Goal: Task Accomplishment & Management: Use online tool/utility

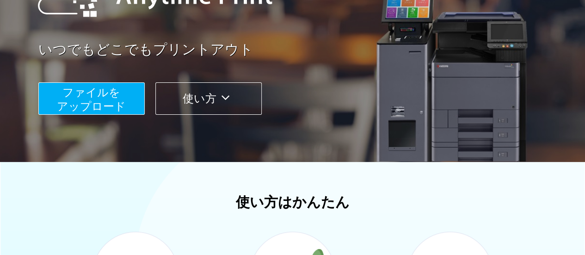
click at [87, 104] on span "ファイルを ​​アップロード" at bounding box center [91, 99] width 69 height 26
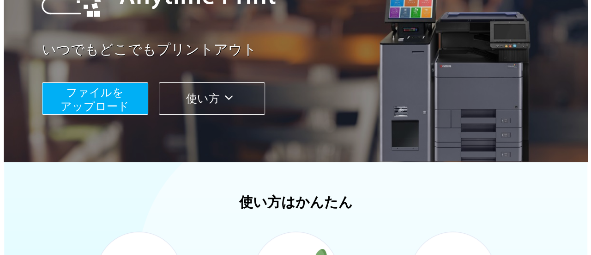
scroll to position [132, 0]
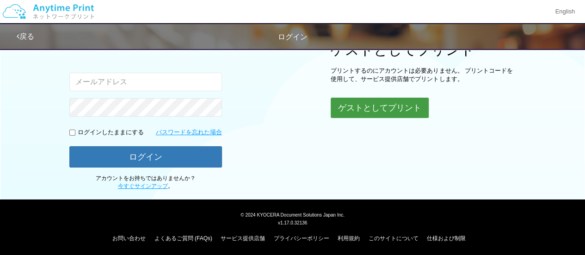
click at [380, 104] on button "ゲストとしてプリント" at bounding box center [379, 107] width 98 height 20
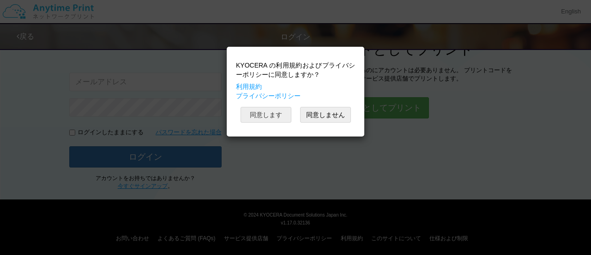
click at [281, 113] on button "同意します" at bounding box center [266, 115] width 51 height 16
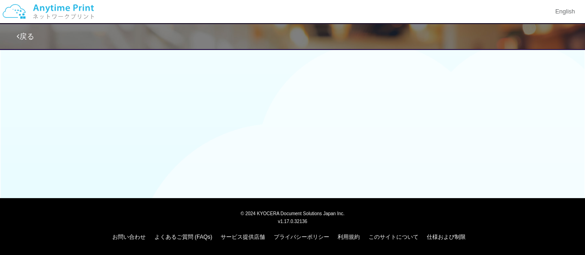
scroll to position [132, 0]
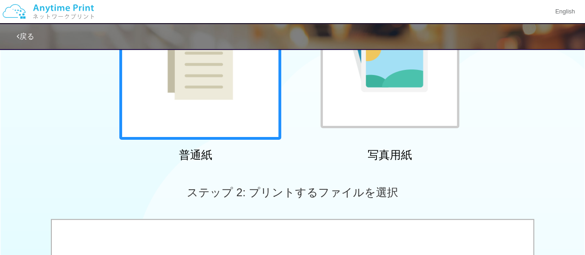
click at [266, 118] on div at bounding box center [200, 59] width 162 height 162
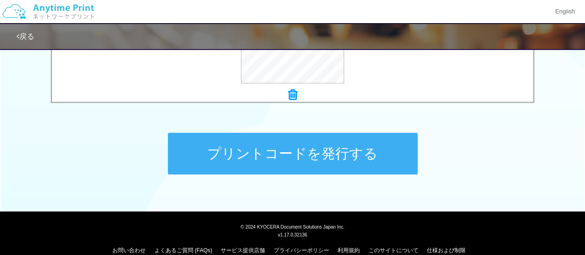
scroll to position [448, 0]
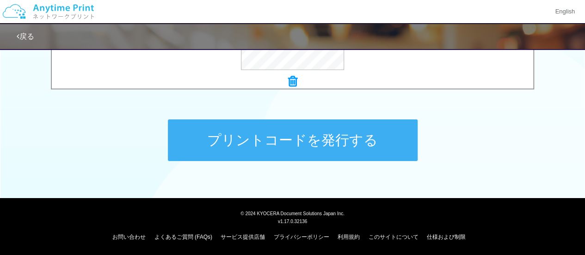
click at [308, 139] on button "プリントコードを発行する" at bounding box center [293, 140] width 250 height 42
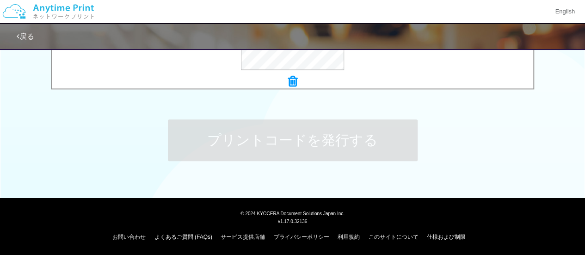
scroll to position [0, 0]
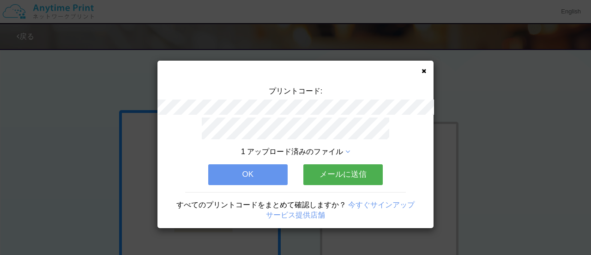
click at [357, 172] on button "メールに送信" at bounding box center [343, 174] width 79 height 20
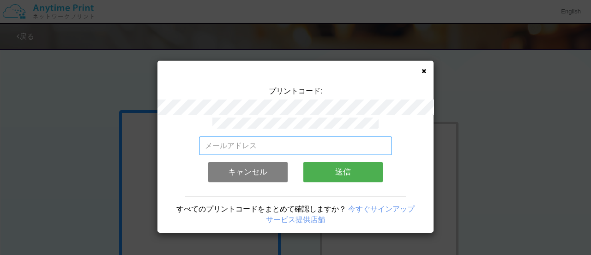
click at [328, 145] on input "email" at bounding box center [296, 145] width 194 height 18
type input "[EMAIL_ADDRESS][DOMAIN_NAME]"
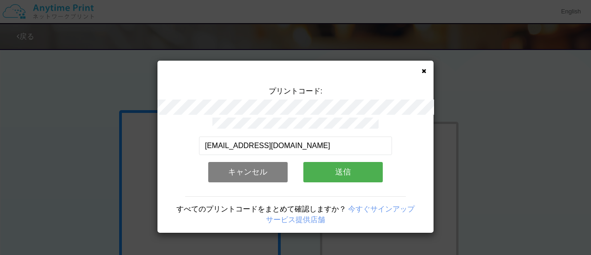
click at [332, 165] on button "送信" at bounding box center [343, 172] width 79 height 20
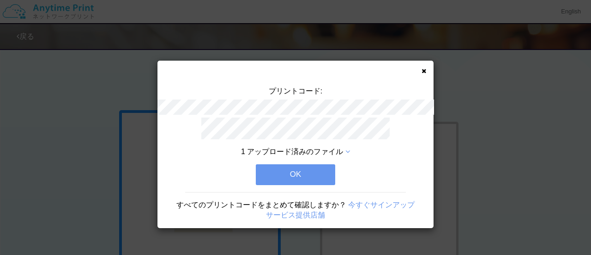
click at [331, 170] on button "OK" at bounding box center [295, 174] width 79 height 20
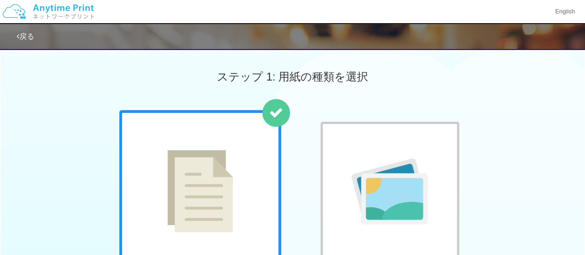
click at [80, 163] on div "普通紙 写真用紙" at bounding box center [292, 204] width 585 height 188
